Goal: Task Accomplishment & Management: Complete application form

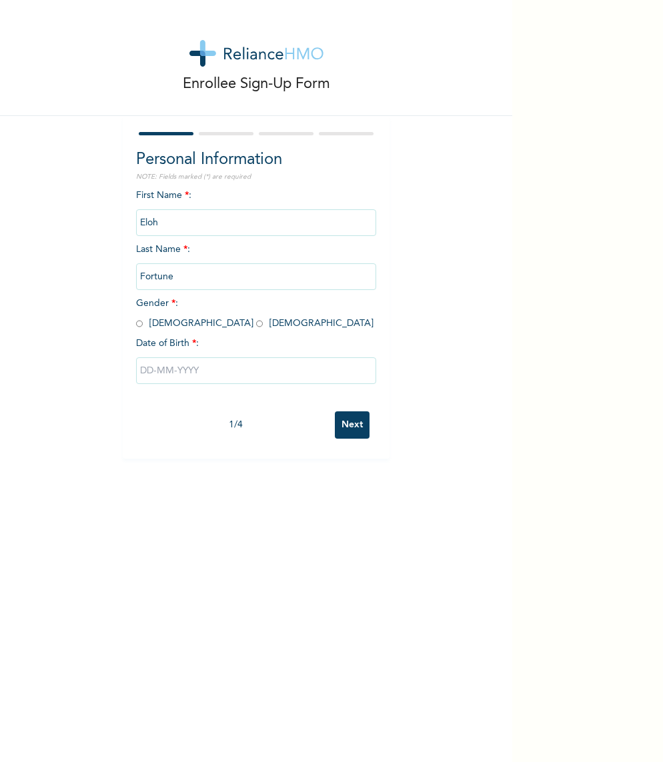
click at [138, 325] on input "radio" at bounding box center [139, 323] width 7 height 13
radio input "true"
click at [183, 369] on input "text" at bounding box center [256, 370] width 240 height 27
select select "9"
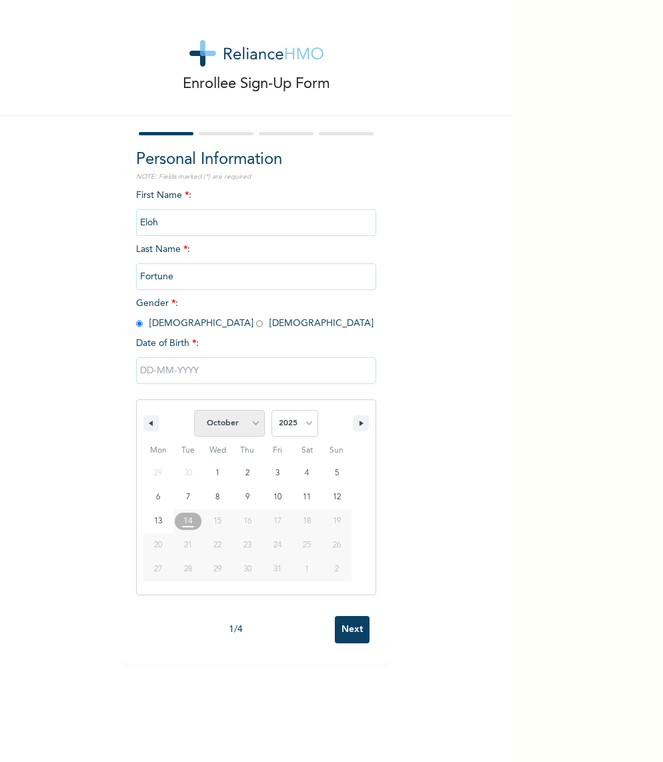
click at [247, 426] on select "January February March April May June July August September October November De…" at bounding box center [229, 423] width 71 height 27
click at [299, 425] on select "2025 2024 2023 2022 2021 2020 2019 2018 2017 2016 2015 2014 2013 2012 2011 2010…" at bounding box center [294, 423] width 47 height 27
select select "1996"
click at [239, 416] on select "January February March April May June July August September October November De…" at bounding box center [229, 423] width 71 height 27
select select "4"
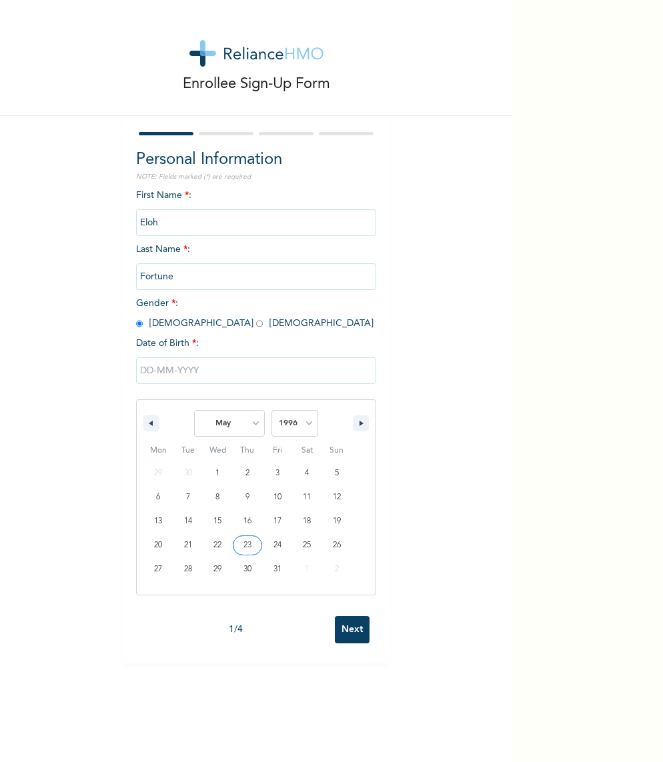
type input "[DATE]"
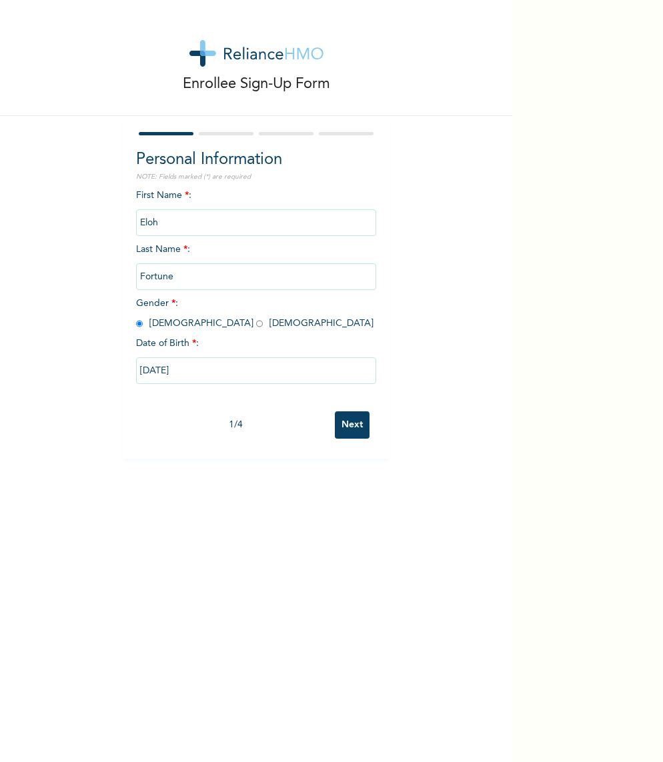
click at [357, 418] on input "Next" at bounding box center [352, 425] width 35 height 27
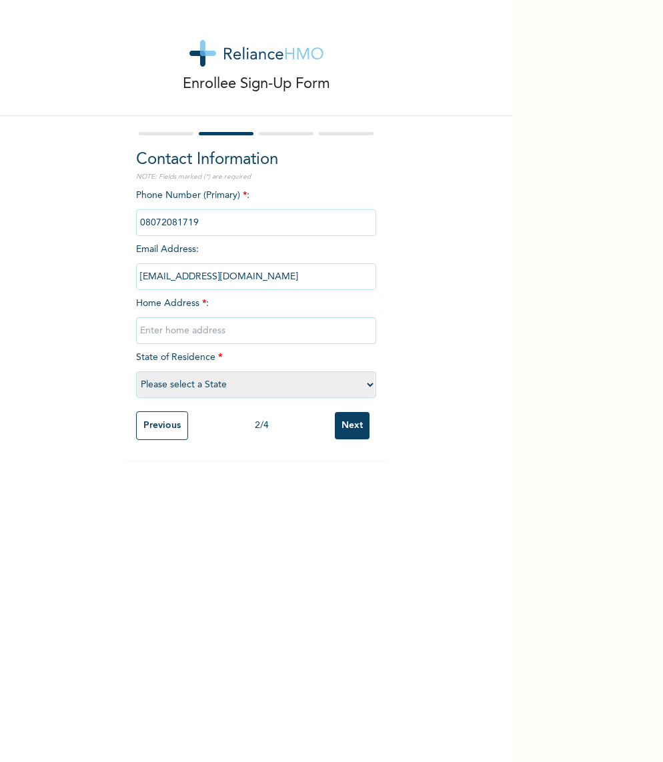
click at [277, 335] on input "text" at bounding box center [256, 330] width 240 height 27
type input "n"
click at [231, 335] on input "NO, [PERSON_NAME]" at bounding box center [256, 330] width 240 height 27
type input "NO, [PERSON_NAME] MANGO [PERSON_NAME]"
click at [199, 385] on select "Please select a State [PERSON_NAME] (FCT) [PERSON_NAME] Ibom [GEOGRAPHIC_DATA] …" at bounding box center [256, 385] width 240 height 27
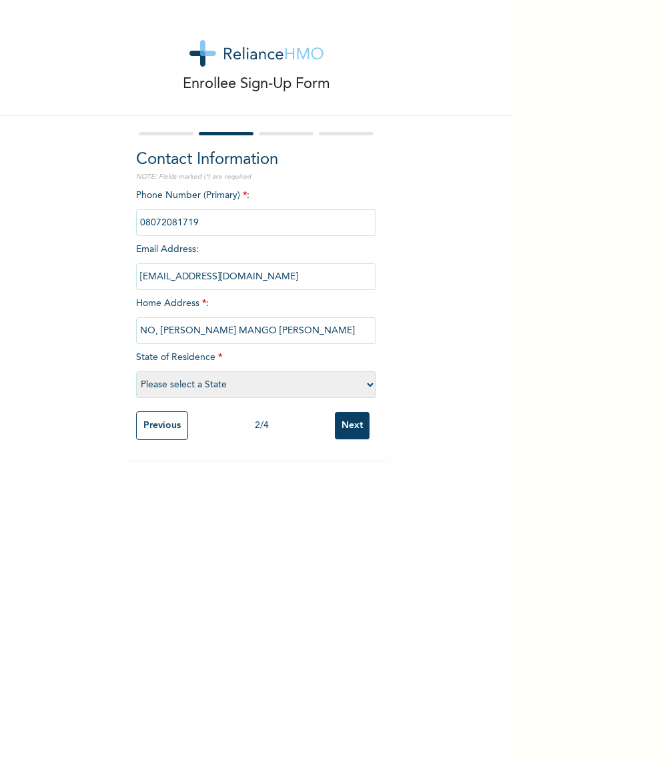
click at [361, 376] on select "Please select a State [PERSON_NAME] (FCT) [PERSON_NAME] Ibom [GEOGRAPHIC_DATA] …" at bounding box center [256, 385] width 240 height 27
click at [203, 394] on select "Please select a State [PERSON_NAME] (FCT) [PERSON_NAME] Ibom [GEOGRAPHIC_DATA] …" at bounding box center [256, 385] width 240 height 27
click at [233, 380] on select "Please select a State [PERSON_NAME] (FCT) [PERSON_NAME] Ibom [GEOGRAPHIC_DATA] …" at bounding box center [256, 385] width 240 height 27
click at [372, 379] on select "Please select a State [PERSON_NAME] (FCT) [PERSON_NAME] Ibom [GEOGRAPHIC_DATA] …" at bounding box center [256, 385] width 240 height 27
click at [207, 390] on select "Please select a State [PERSON_NAME] (FCT) [PERSON_NAME] Ibom [GEOGRAPHIC_DATA] …" at bounding box center [256, 385] width 240 height 27
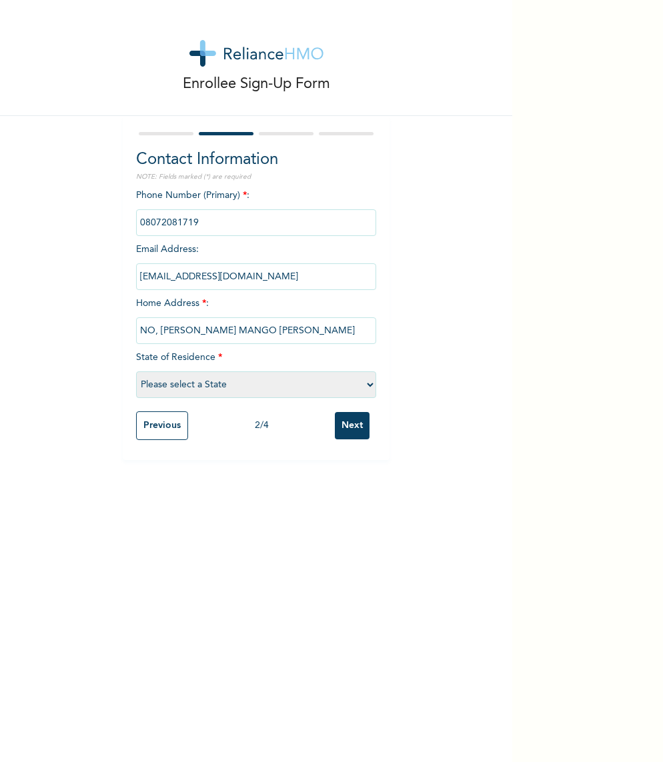
select select "25"
click at [349, 424] on input "Next" at bounding box center [352, 425] width 35 height 27
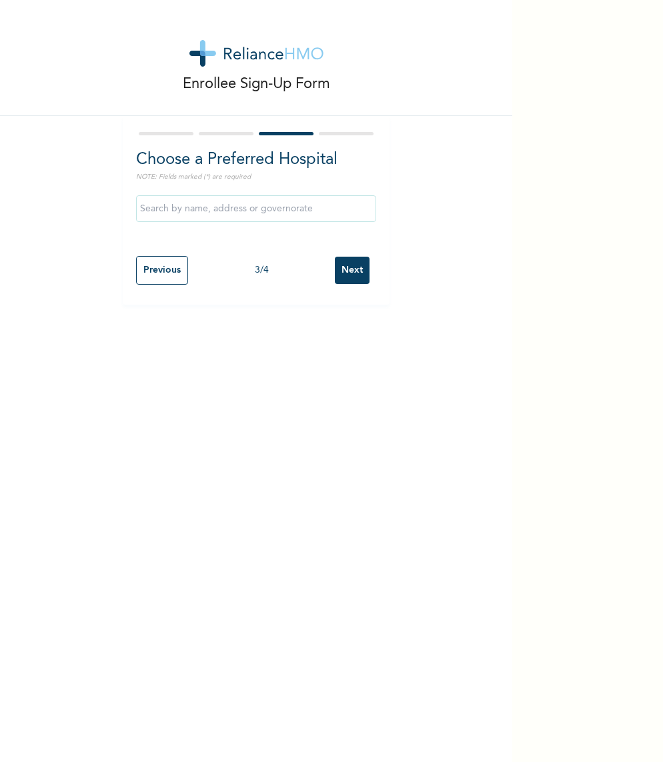
click at [268, 208] on input "text" at bounding box center [256, 208] width 240 height 27
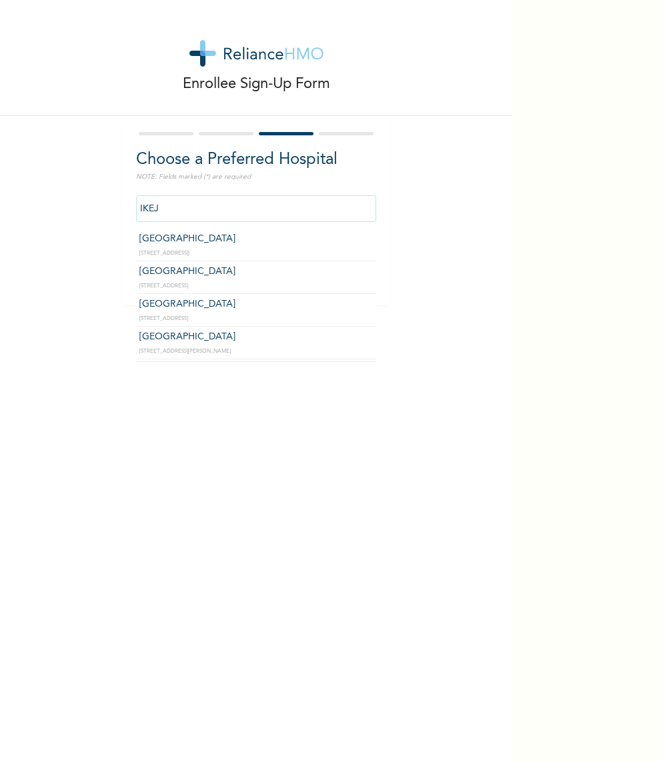
type input "IKEJA"
click at [217, 199] on input "IKEJA" at bounding box center [256, 208] width 240 height 27
drag, startPoint x: 177, startPoint y: 201, endPoint x: 102, endPoint y: 204, distance: 75.4
click at [102, 204] on div "Enrollee Sign-Up Form Choose a Preferred Hospital NOTE: Fields marked (*) are r…" at bounding box center [256, 152] width 512 height 305
drag, startPoint x: 173, startPoint y: 203, endPoint x: 139, endPoint y: 204, distance: 34.0
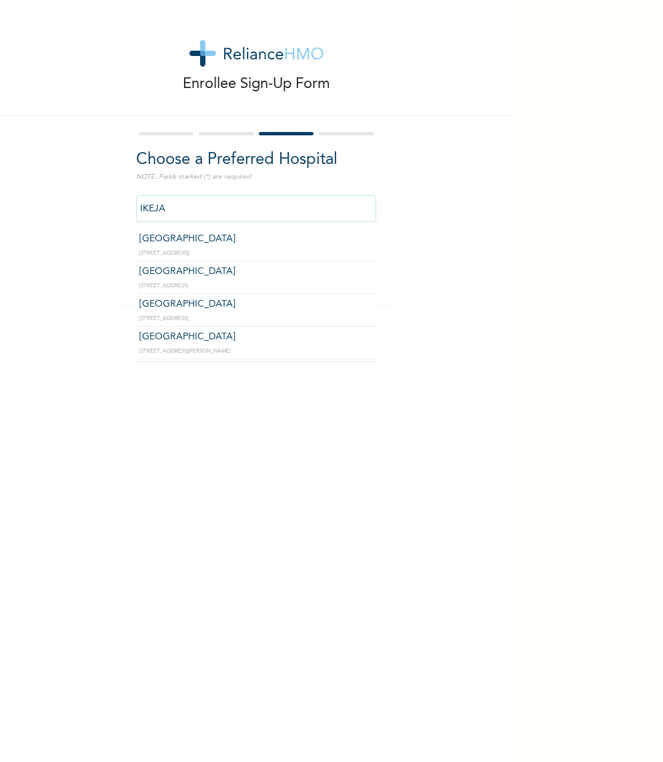
click at [139, 204] on input "IKEJA" at bounding box center [256, 208] width 240 height 27
drag, startPoint x: 165, startPoint y: 204, endPoint x: 125, endPoint y: 204, distance: 40.0
click at [125, 204] on div "Choose a Preferred Hospital NOTE: Fields marked (*) are required [GEOGRAPHIC_DA…" at bounding box center [256, 210] width 267 height 189
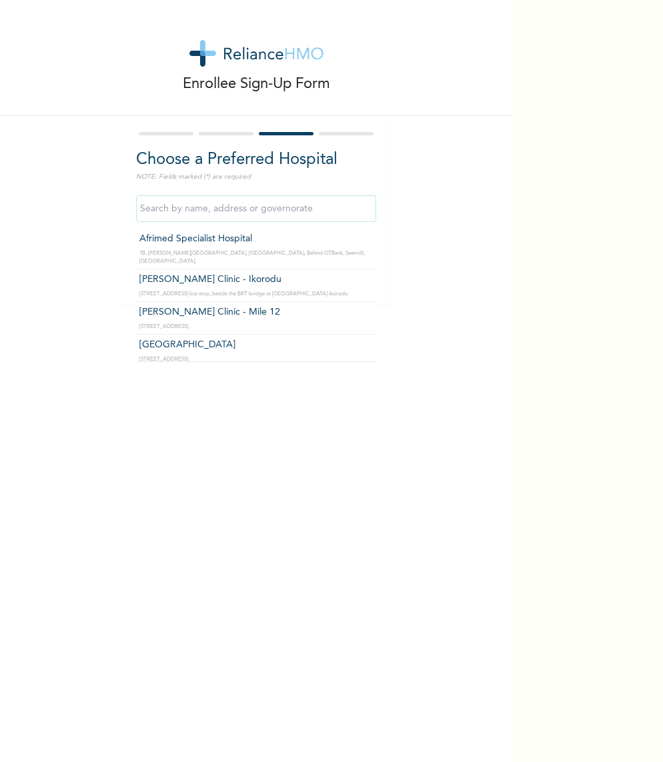
click at [165, 207] on input "text" at bounding box center [256, 208] width 240 height 27
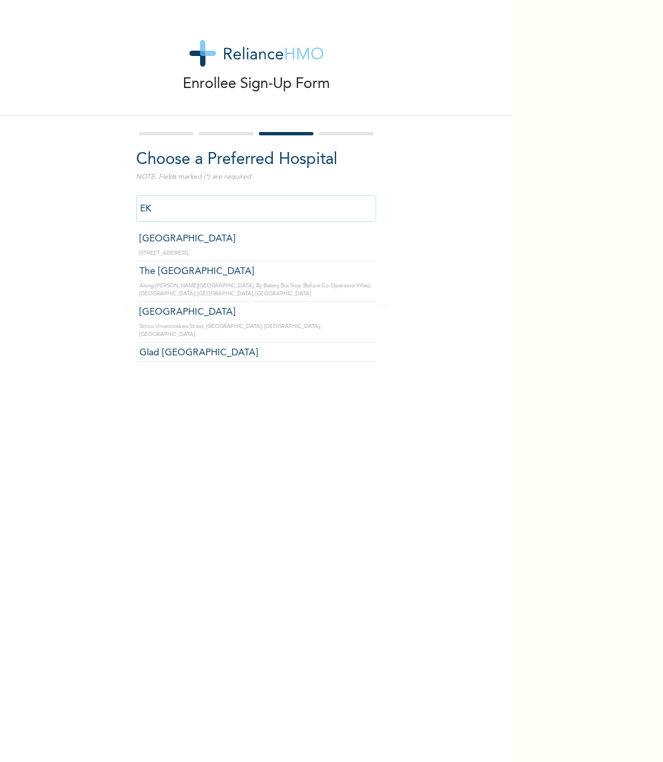
type input "E"
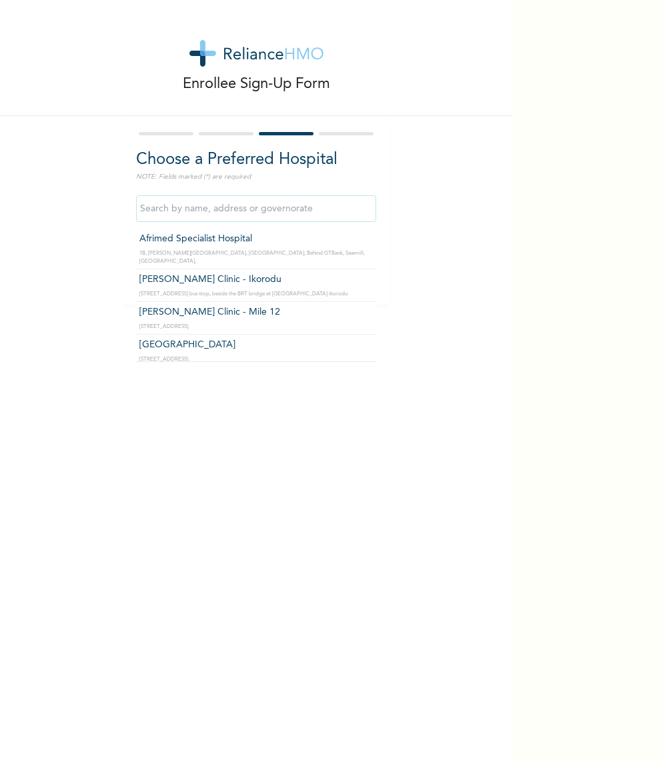
click at [310, 208] on input "text" at bounding box center [256, 208] width 240 height 27
click at [366, 203] on input "text" at bounding box center [256, 208] width 240 height 27
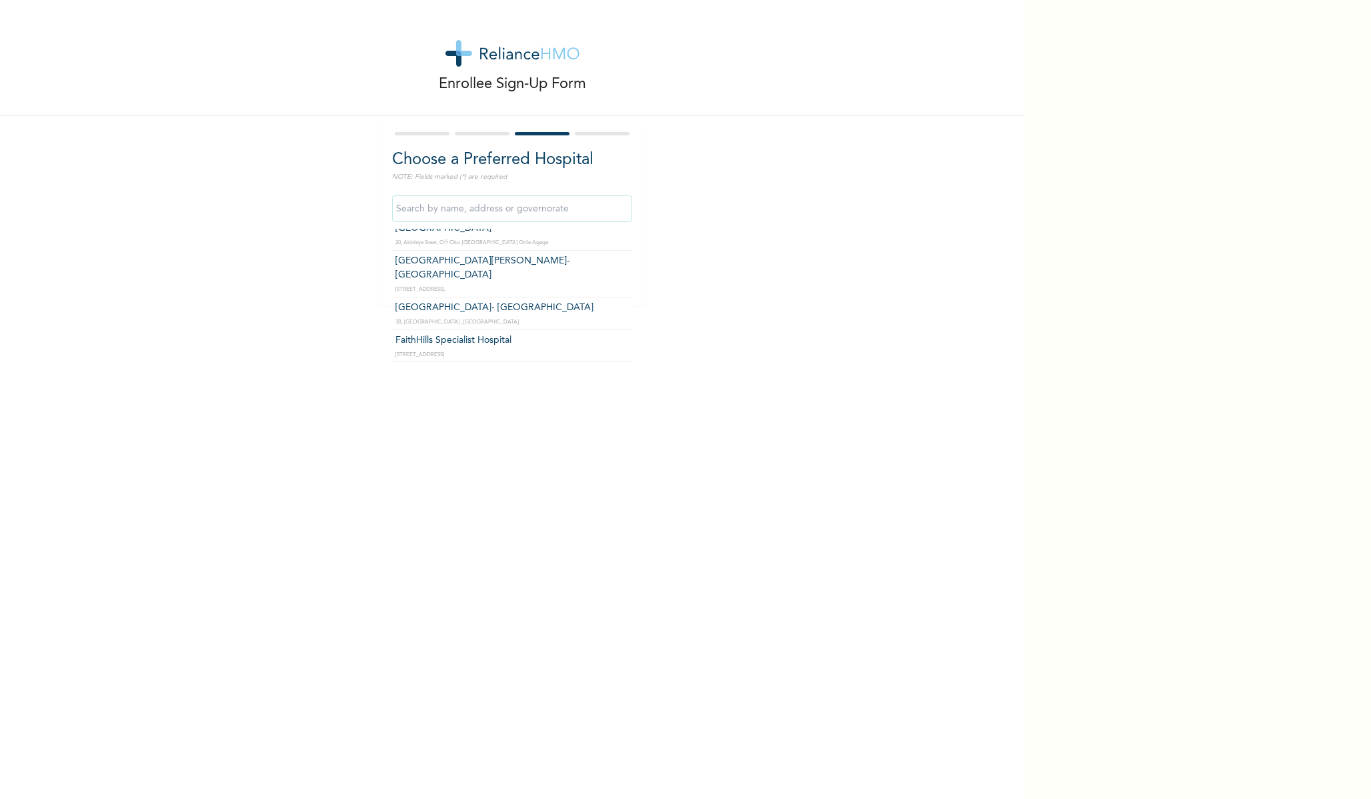
scroll to position [3486, 0]
type input "[GEOGRAPHIC_DATA]"
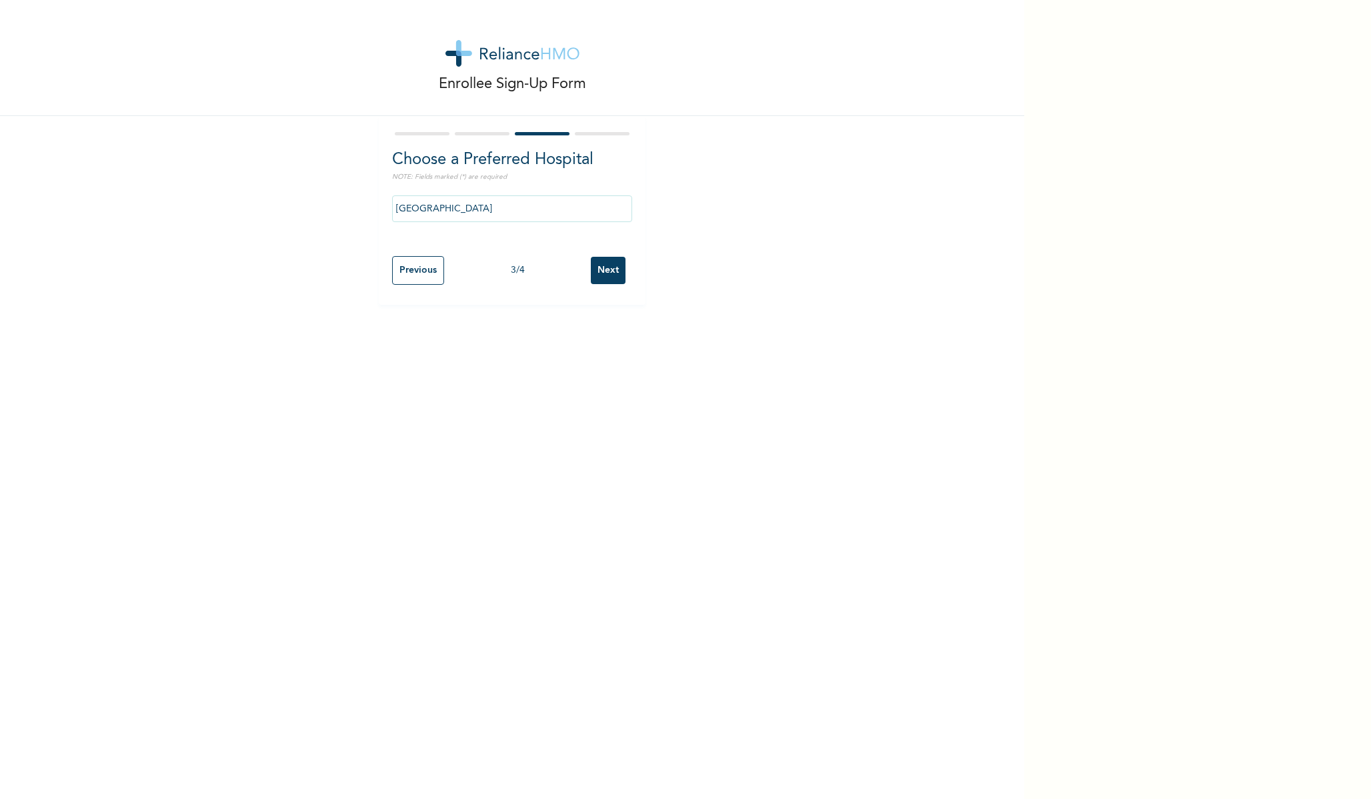
click at [611, 274] on input "Next" at bounding box center [608, 270] width 35 height 27
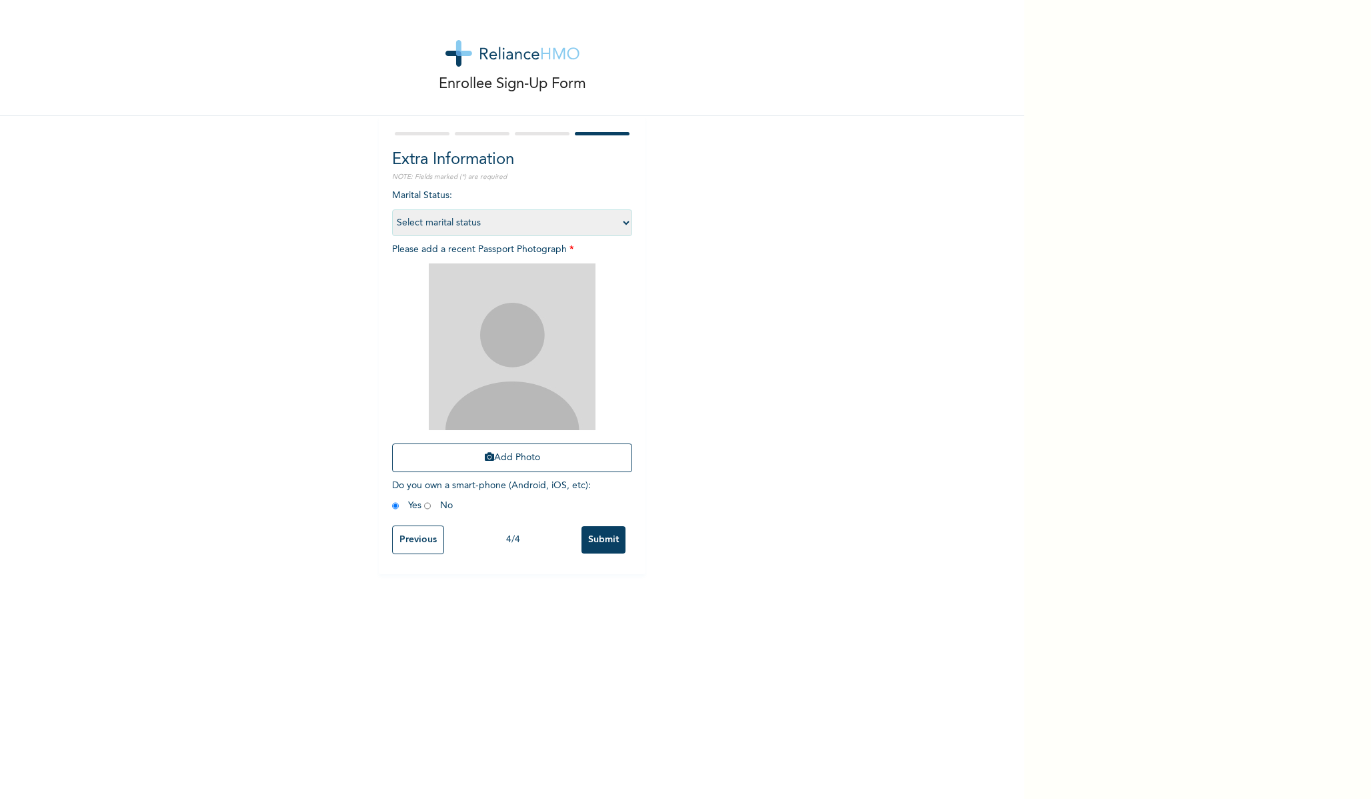
click at [519, 222] on select "Select marital status [DEMOGRAPHIC_DATA] Married [DEMOGRAPHIC_DATA] Widow/[DEMO…" at bounding box center [512, 222] width 240 height 27
select select "1"
click at [610, 550] on input "Submit" at bounding box center [604, 539] width 44 height 27
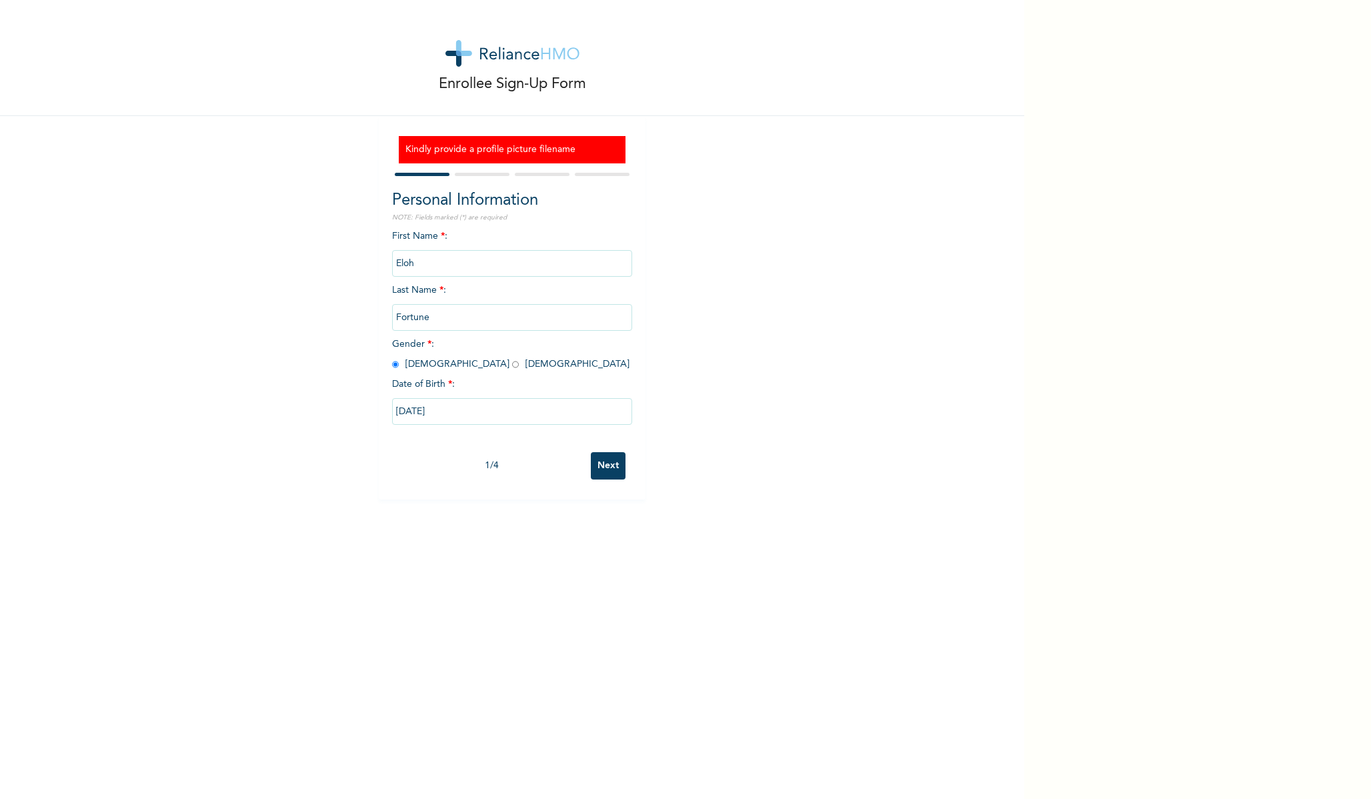
click at [470, 148] on h3 "Kindly provide a profile picture filename" at bounding box center [512, 150] width 213 height 14
click at [512, 145] on h3 "Kindly provide a profile picture filename" at bounding box center [512, 150] width 213 height 14
click at [483, 466] on div "1 / 4" at bounding box center [491, 466] width 199 height 14
click at [486, 465] on div "1 / 4" at bounding box center [491, 466] width 199 height 14
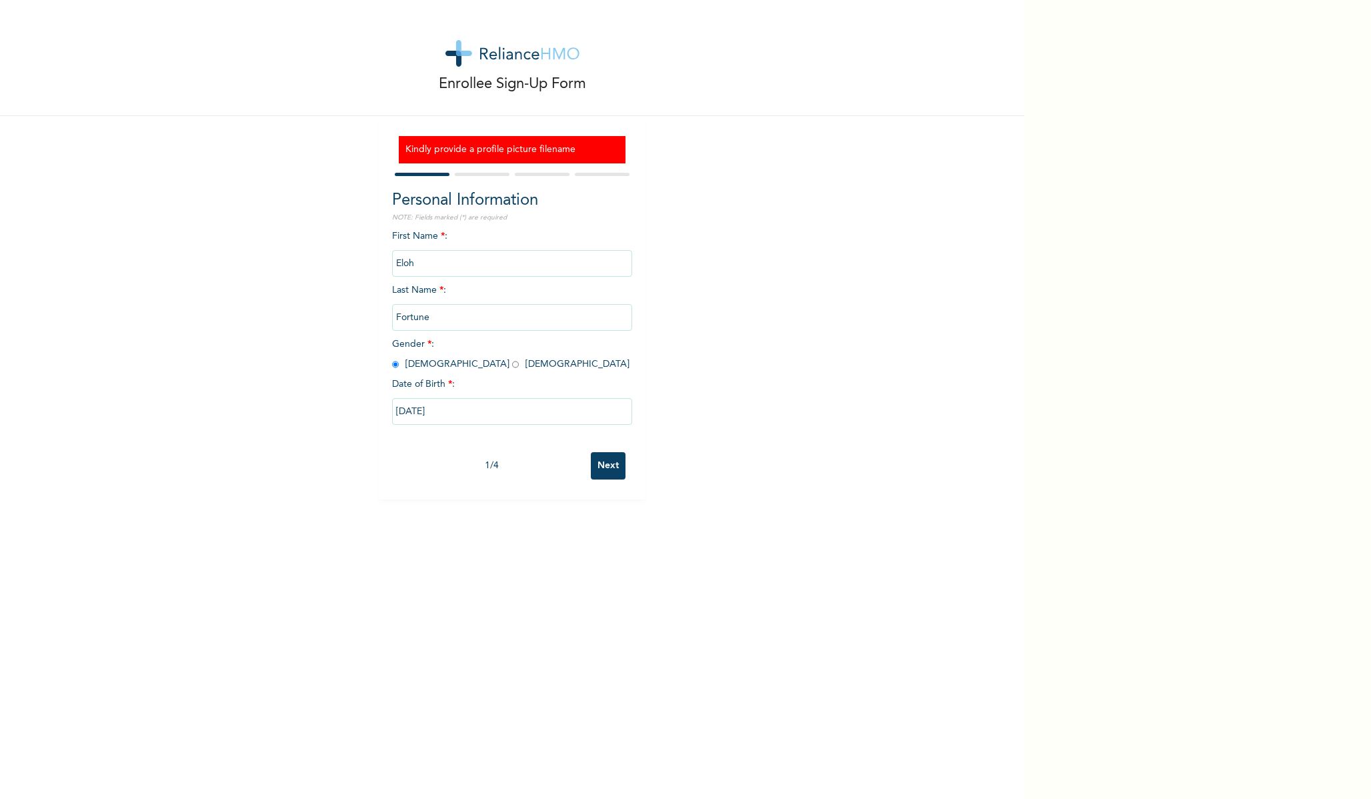
click at [468, 173] on div at bounding box center [482, 174] width 55 height 3
click at [556, 143] on h3 "Kindly provide a profile picture filename" at bounding box center [512, 150] width 213 height 14
click at [509, 152] on h3 "Kindly provide a profile picture filename" at bounding box center [512, 150] width 213 height 14
click at [614, 470] on input "Next" at bounding box center [608, 465] width 35 height 27
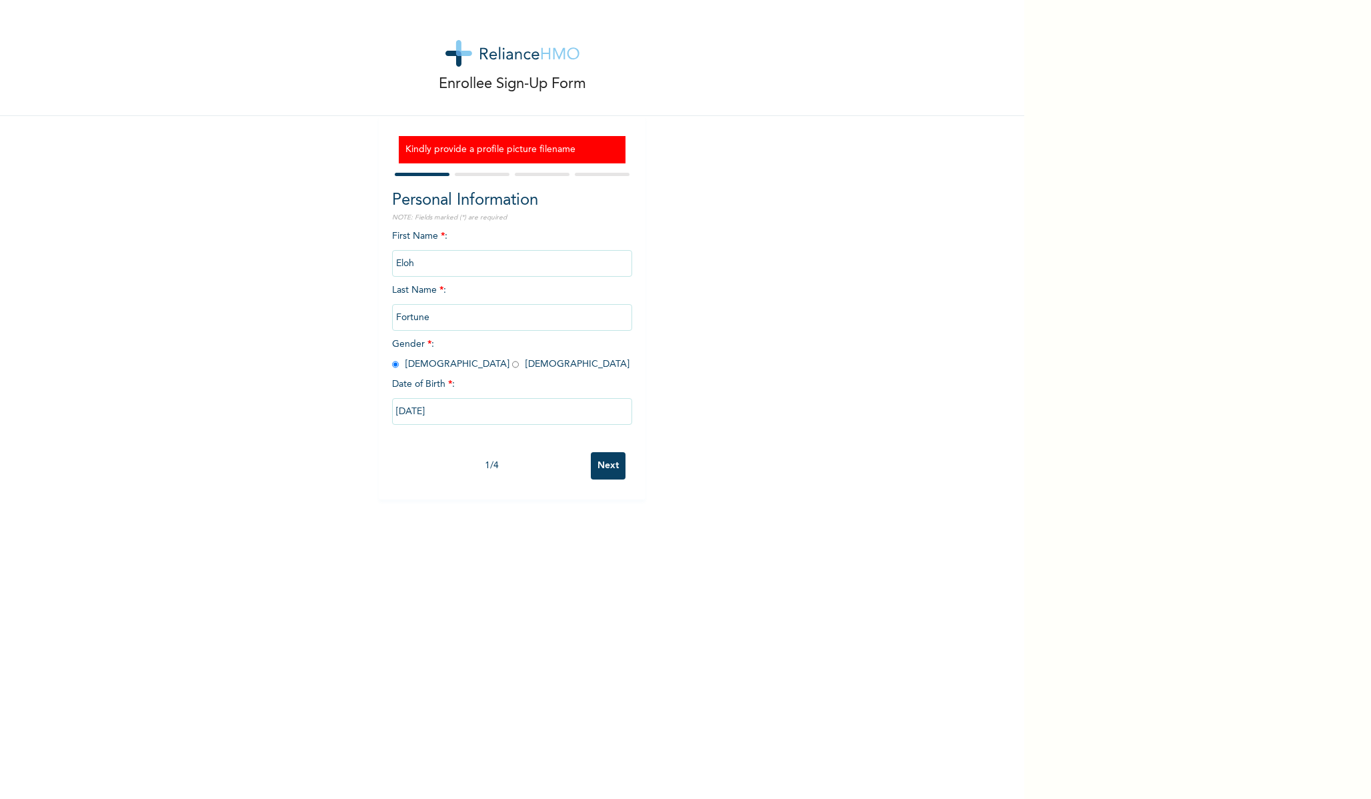
select select "25"
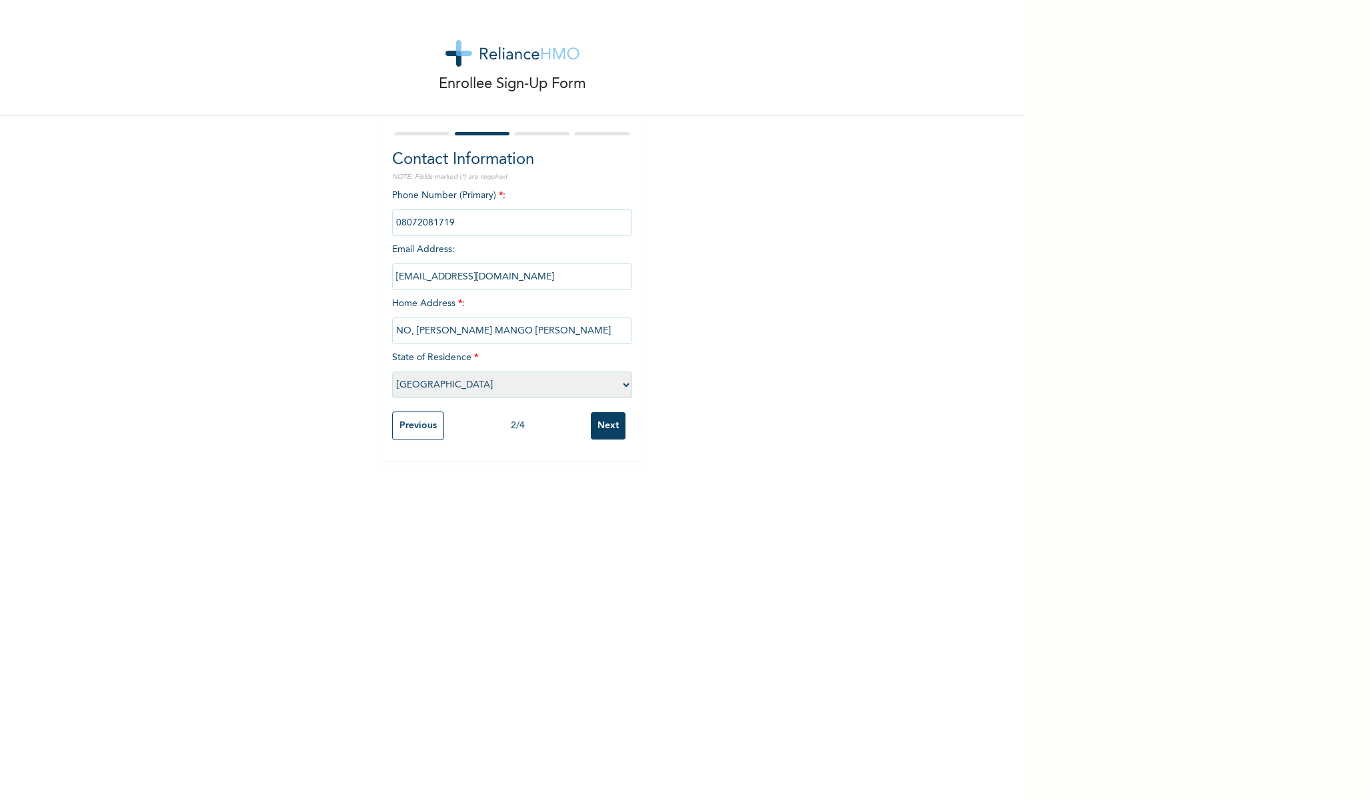
click at [601, 420] on input "Next" at bounding box center [608, 425] width 35 height 27
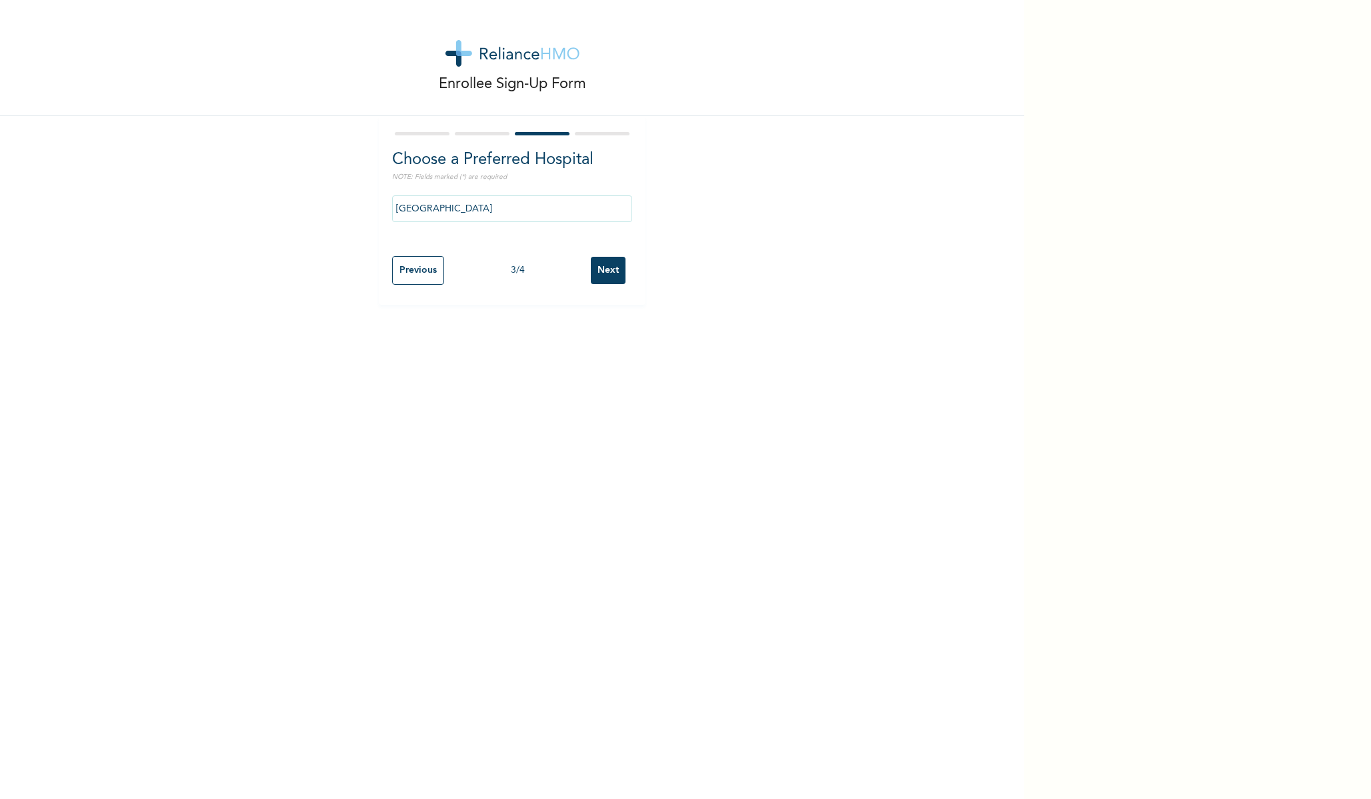
click at [604, 272] on input "Next" at bounding box center [608, 270] width 35 height 27
select select "1"
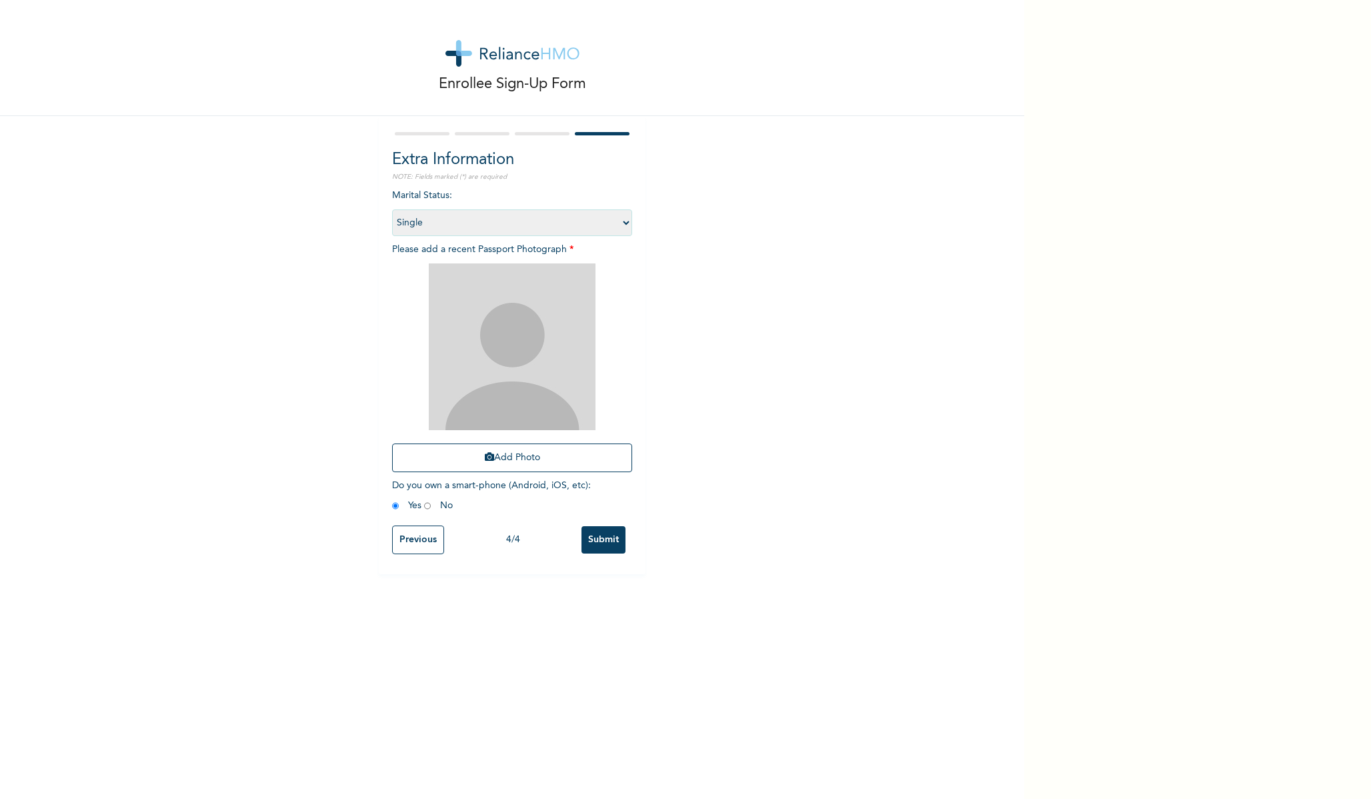
click at [532, 345] on img at bounding box center [512, 346] width 167 height 167
click at [502, 458] on button "Add Photo" at bounding box center [512, 458] width 240 height 29
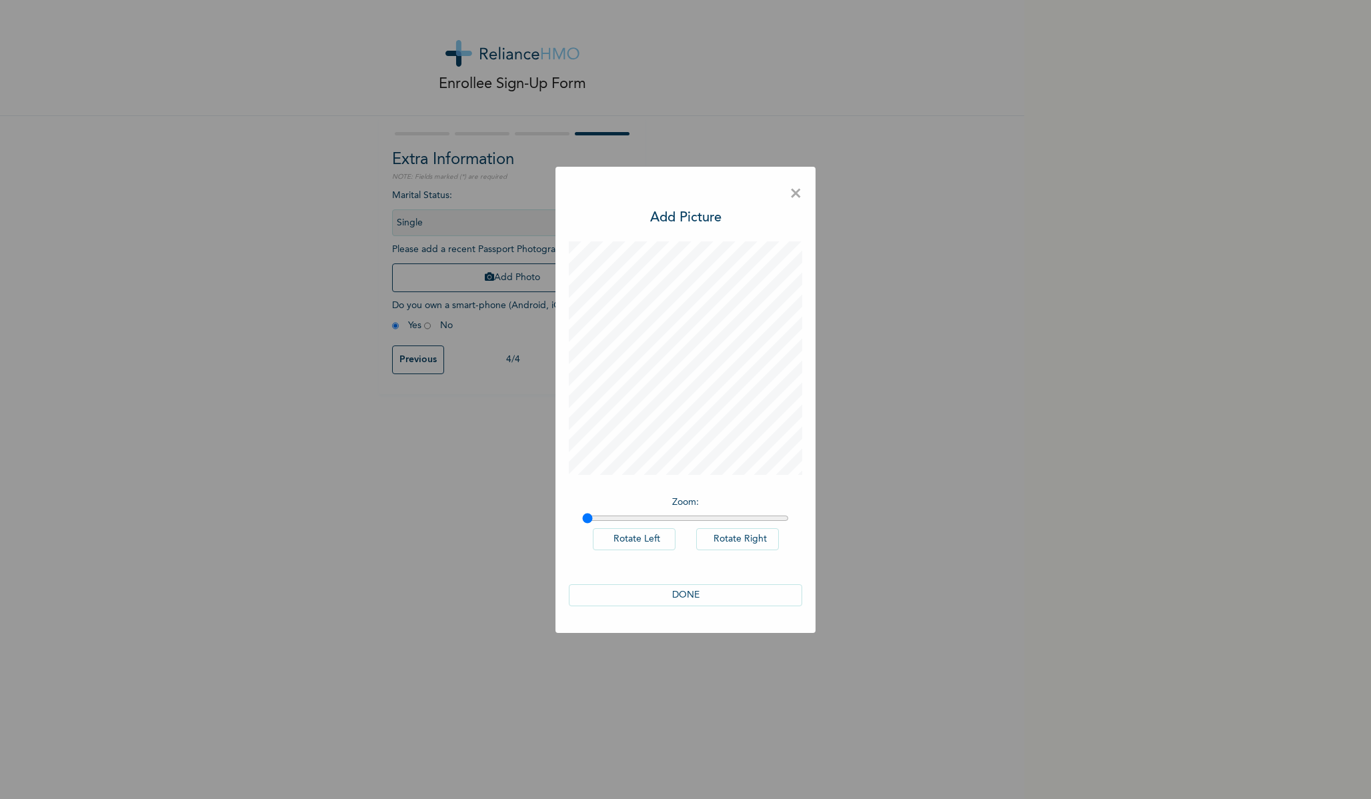
click at [662, 594] on button "DONE" at bounding box center [685, 595] width 233 height 22
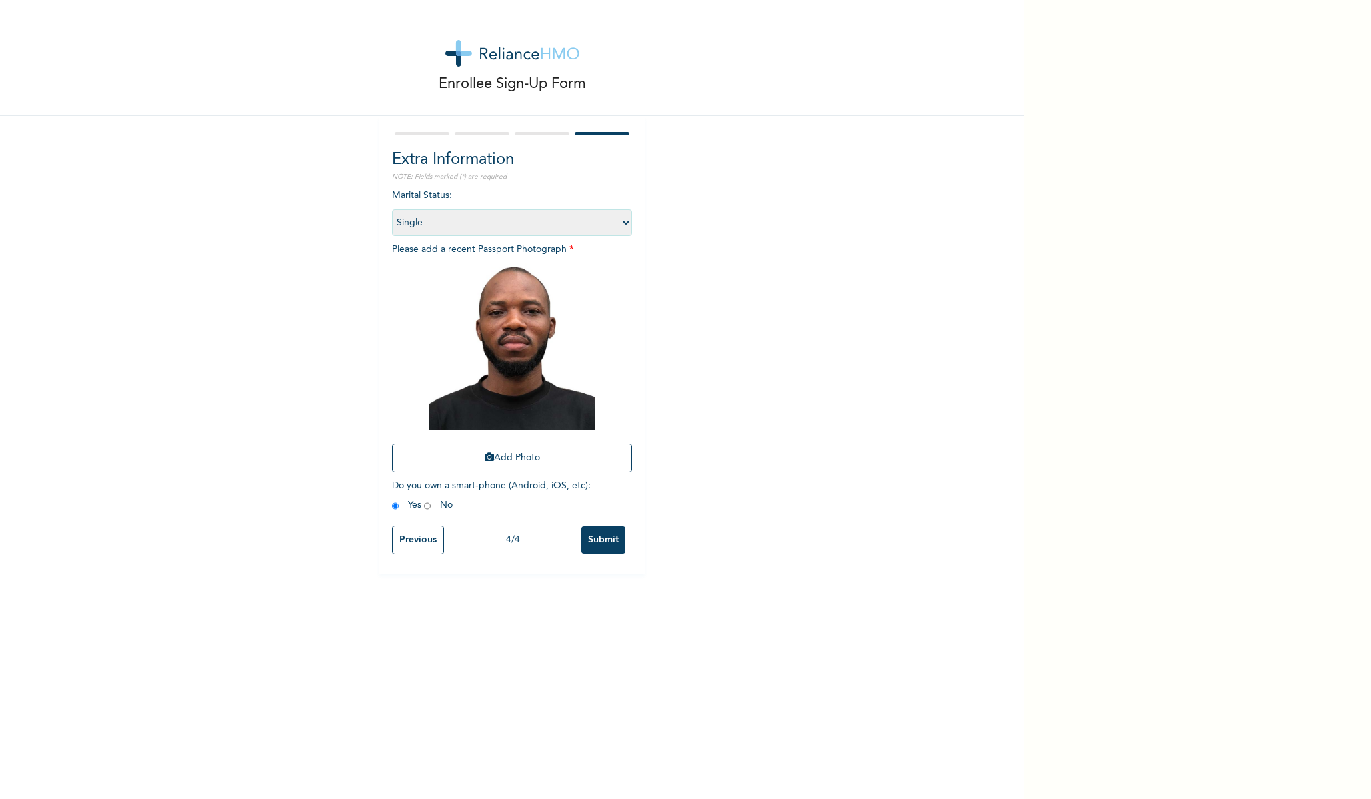
click at [600, 548] on input "Submit" at bounding box center [604, 539] width 44 height 27
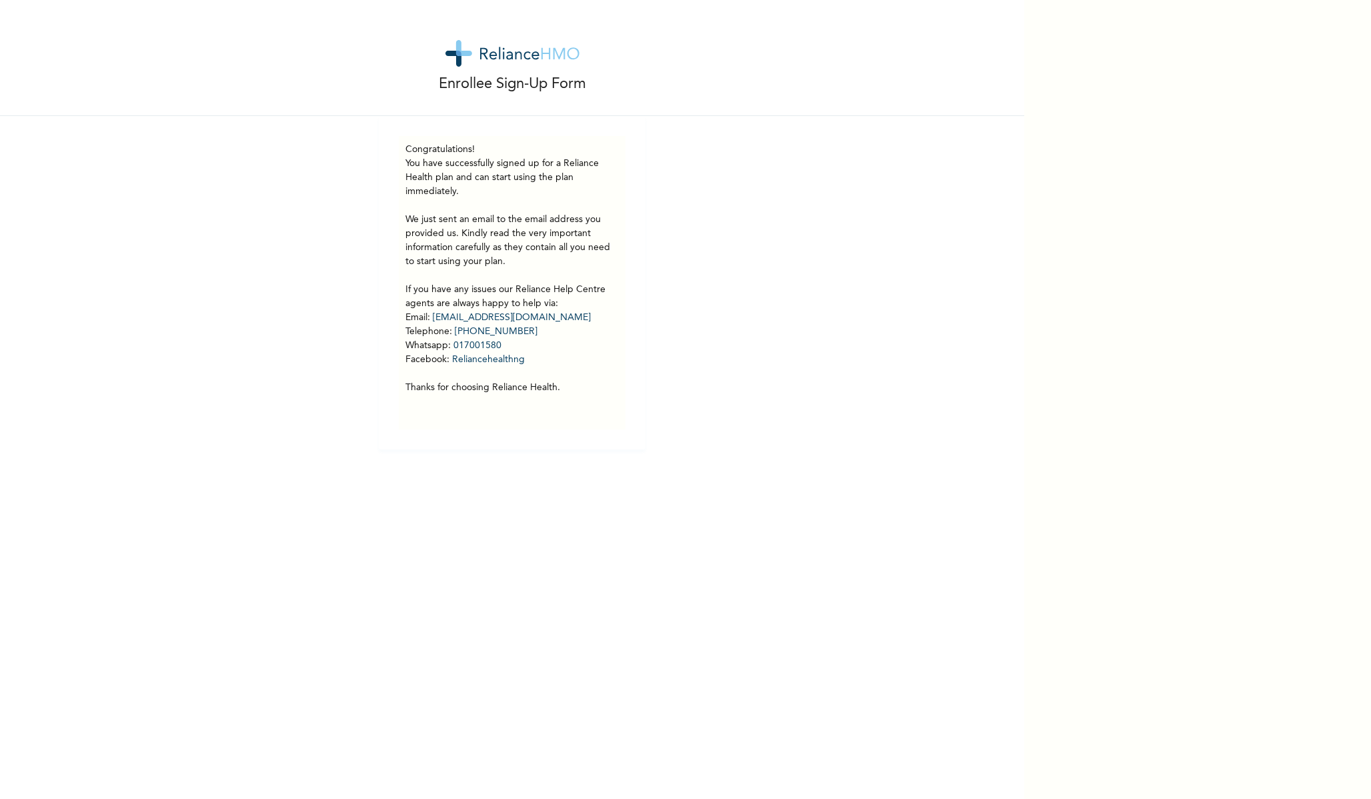
drag, startPoint x: 498, startPoint y: 332, endPoint x: 301, endPoint y: 1, distance: 385.5
